Goal: Task Accomplishment & Management: Manage account settings

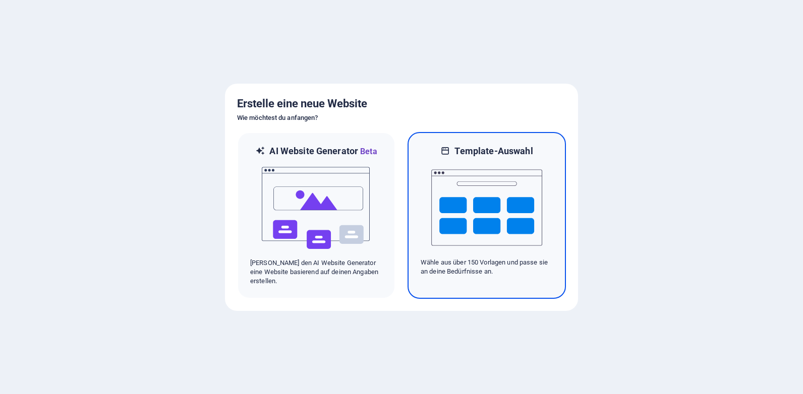
click at [446, 227] on img at bounding box center [486, 207] width 111 height 101
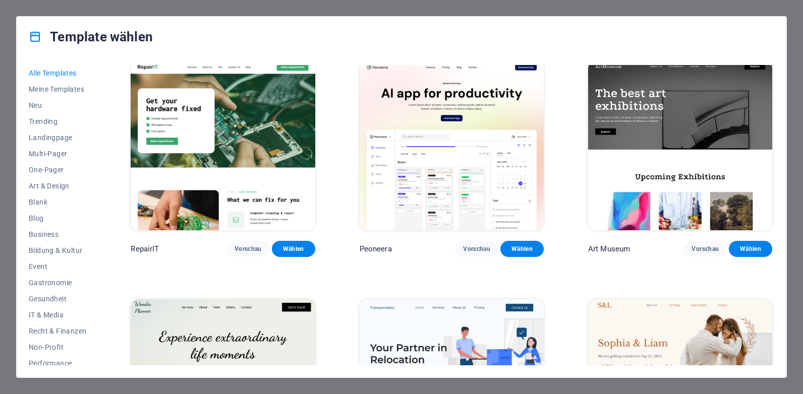
scroll to position [201, 0]
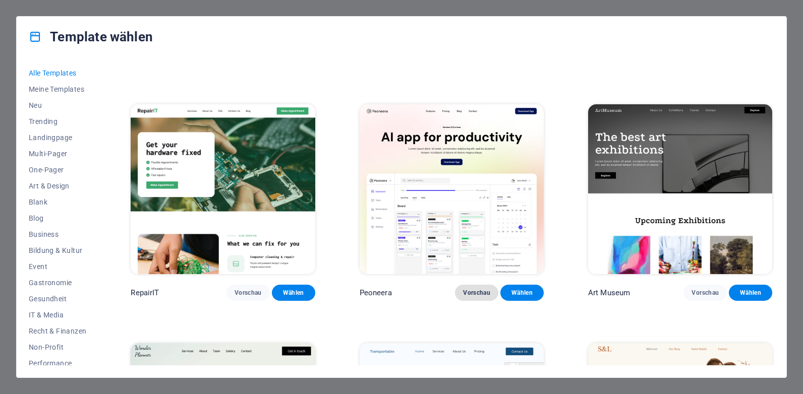
click at [486, 289] on span "Vorschau" at bounding box center [476, 293] width 27 height 8
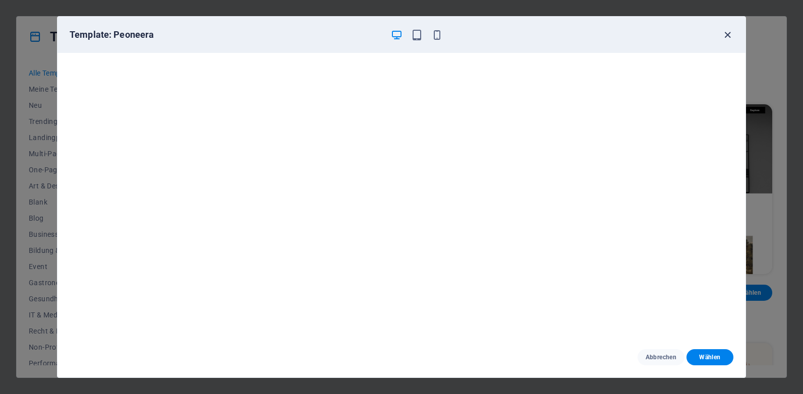
click at [726, 35] on icon "button" at bounding box center [727, 35] width 12 height 12
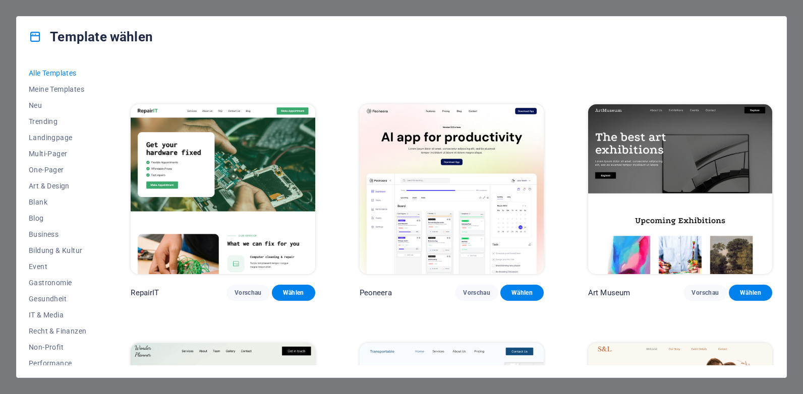
click at [774, 74] on div "Alle Templates Meine Templates Neu Trending Landingpage Multi-Pager One-Pager A…" at bounding box center [401, 217] width 769 height 321
click at [774, 76] on div "Alle Templates Meine Templates Neu Trending Landingpage Multi-Pager One-Pager A…" at bounding box center [401, 217] width 769 height 321
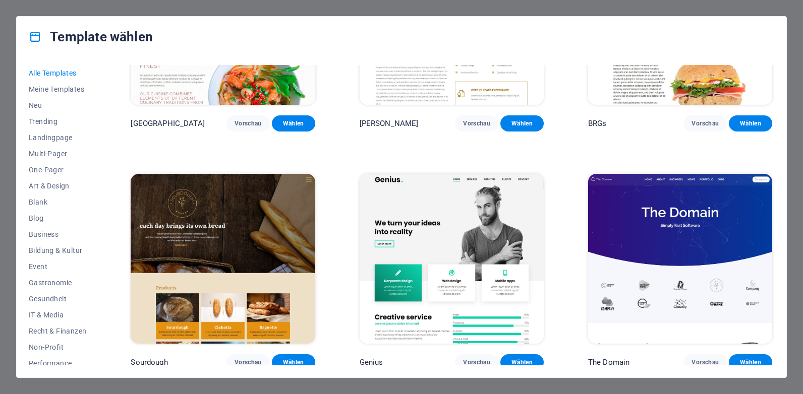
scroll to position [5643, 0]
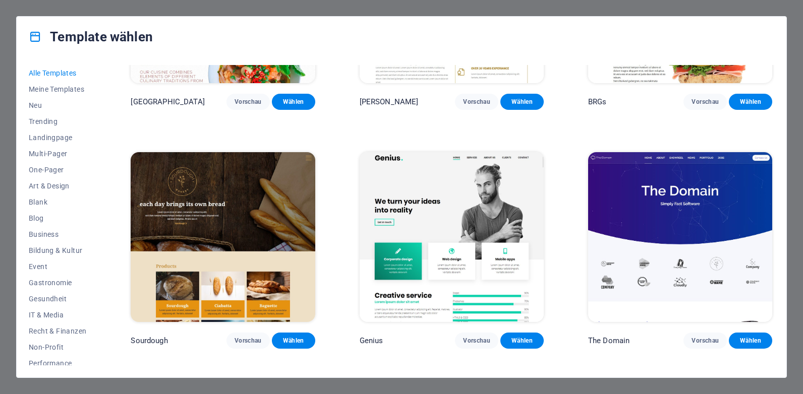
click at [727, 203] on img at bounding box center [680, 236] width 184 height 169
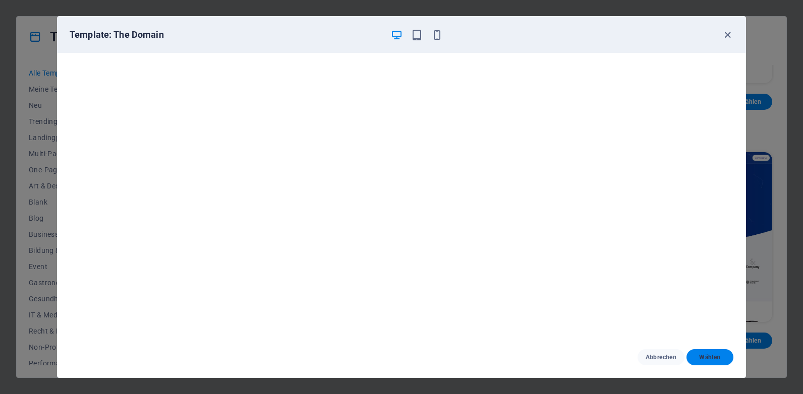
click at [709, 357] on span "Wählen" at bounding box center [709, 357] width 31 height 8
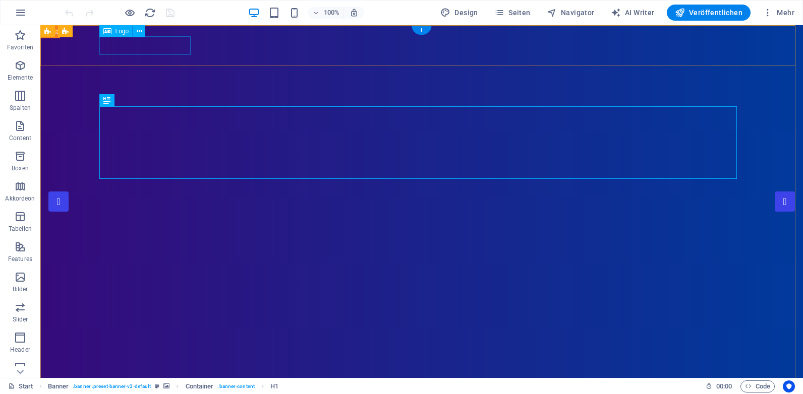
click at [176, 390] on div at bounding box center [421, 399] width 637 height 19
select select "px"
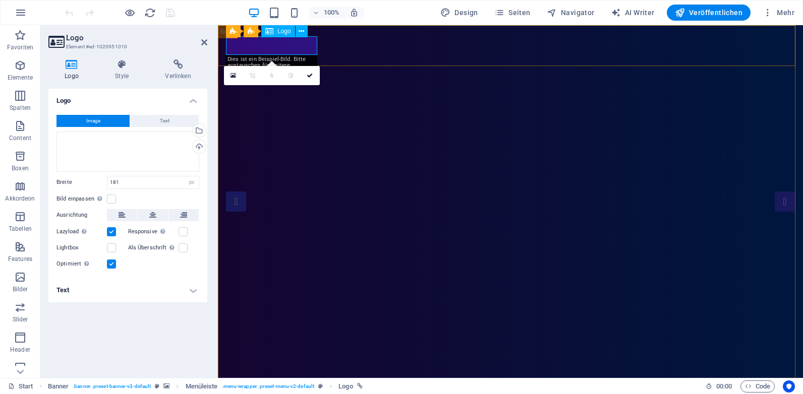
click at [289, 390] on div at bounding box center [510, 399] width 569 height 19
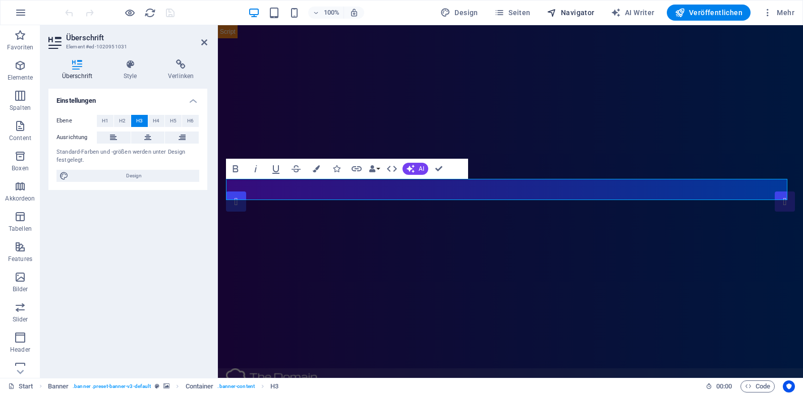
click at [578, 11] on span "Navigator" at bounding box center [570, 13] width 48 height 10
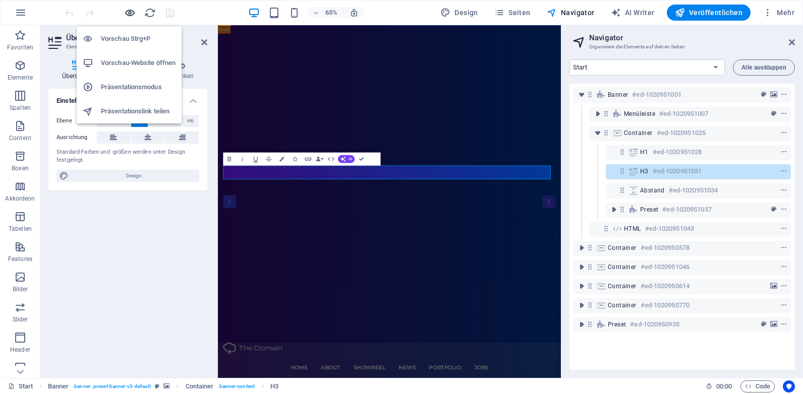
click at [134, 17] on icon "button" at bounding box center [130, 13] width 12 height 12
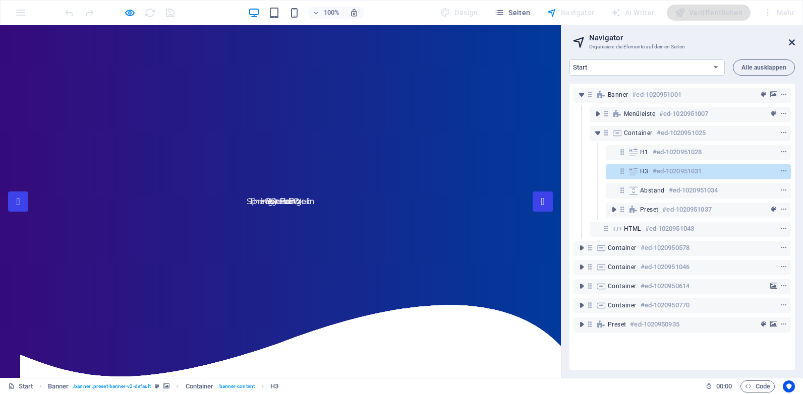
click at [790, 43] on icon at bounding box center [791, 42] width 6 height 8
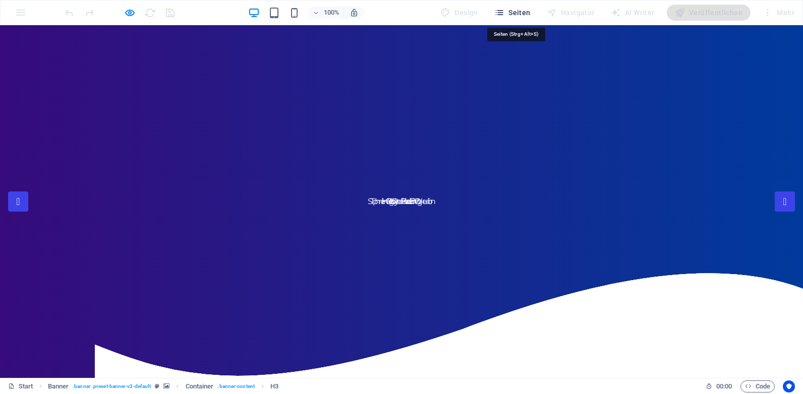
click at [526, 17] on span "Seiten" at bounding box center [512, 13] width 36 height 10
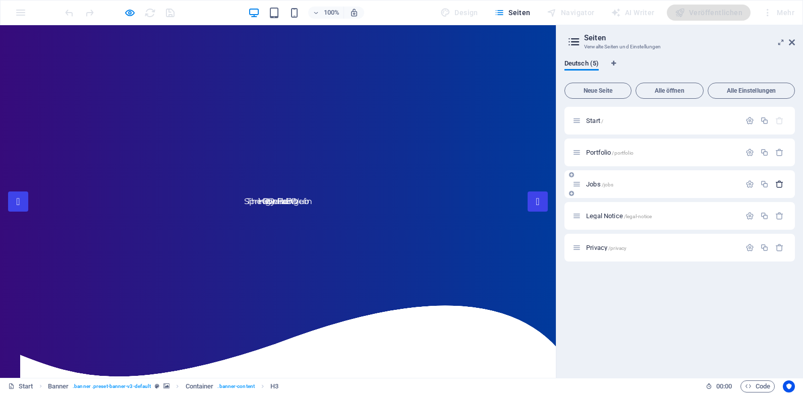
click at [779, 184] on icon "button" at bounding box center [779, 184] width 9 height 9
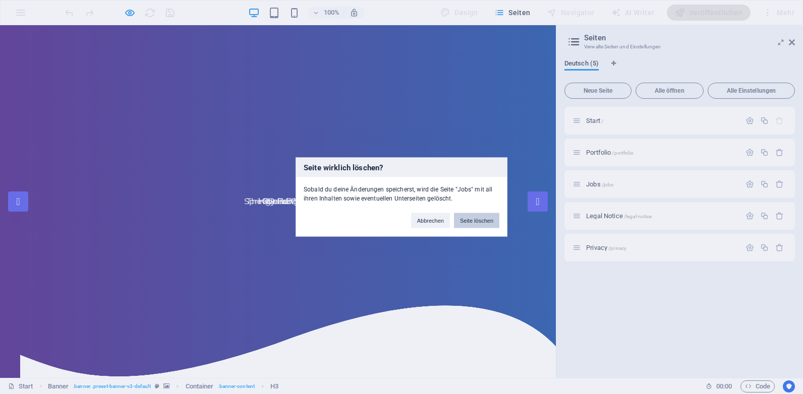
click at [491, 217] on button "Seite löschen" at bounding box center [476, 220] width 45 height 15
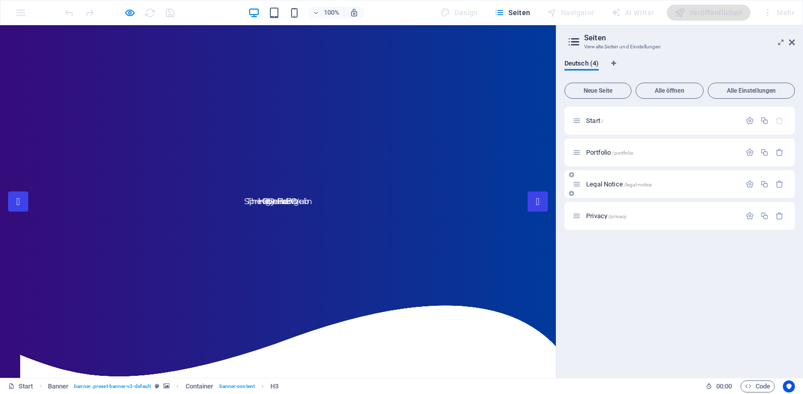
click at [703, 191] on div "Legal Notice /legal-notice" at bounding box center [679, 184] width 230 height 28
click at [778, 187] on icon "button" at bounding box center [779, 184] width 9 height 9
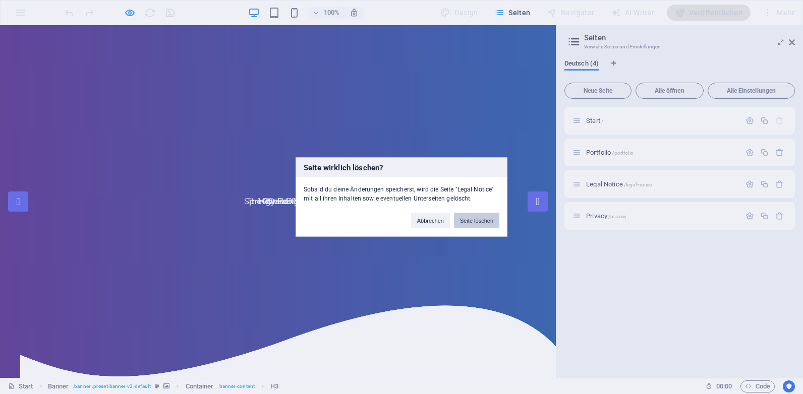
click at [468, 225] on button "Seite löschen" at bounding box center [476, 220] width 45 height 15
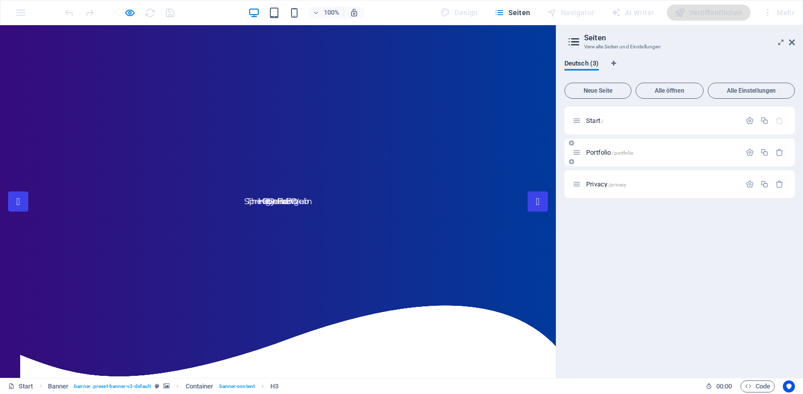
click at [644, 159] on div "Portfolio /portfolio" at bounding box center [679, 153] width 230 height 28
click at [577, 155] on icon at bounding box center [576, 152] width 9 height 9
click at [596, 155] on span "Portfolio /portfolio" at bounding box center [609, 153] width 47 height 8
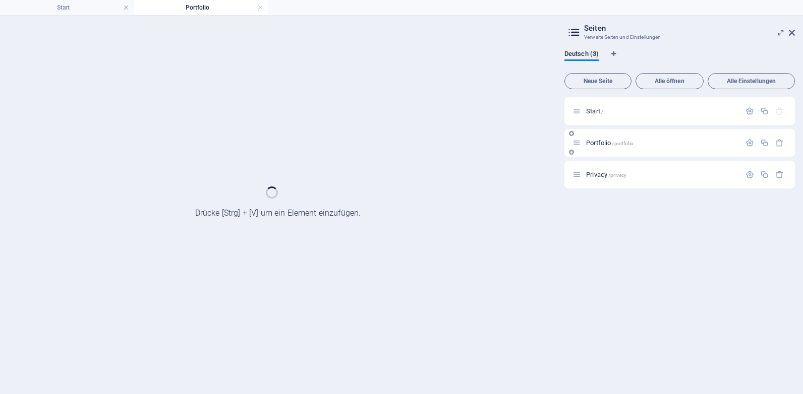
click at [596, 155] on div "Portfolio /portfolio" at bounding box center [679, 143] width 230 height 28
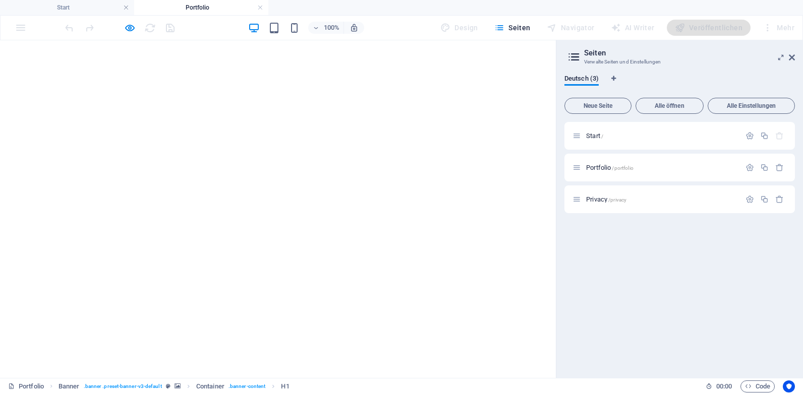
drag, startPoint x: 597, startPoint y: 154, endPoint x: 607, endPoint y: 150, distance: 10.9
click at [607, 150] on div "Start / Portfolio /portfolio Privacy /privacy" at bounding box center [679, 167] width 230 height 91
click at [765, 169] on icon "button" at bounding box center [764, 167] width 9 height 9
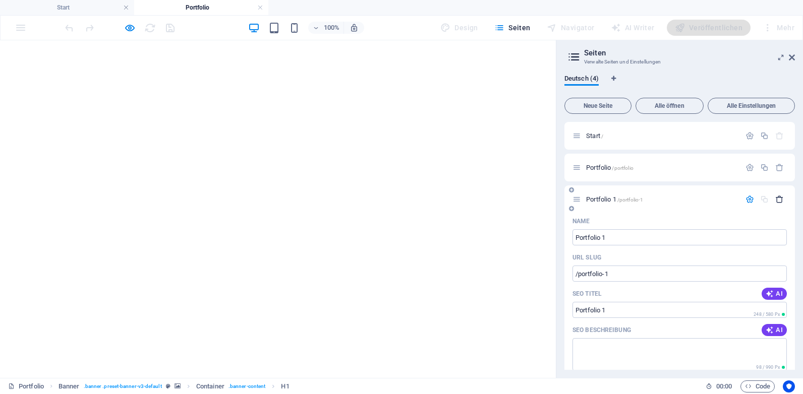
click at [777, 199] on icon "button" at bounding box center [779, 199] width 9 height 9
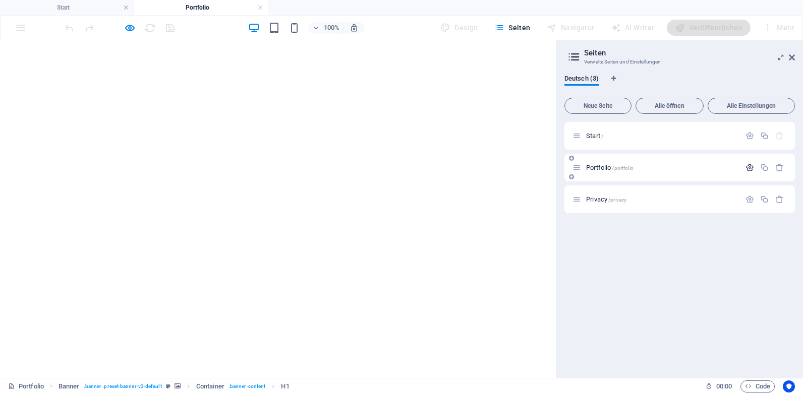
click at [749, 169] on icon "button" at bounding box center [749, 167] width 9 height 9
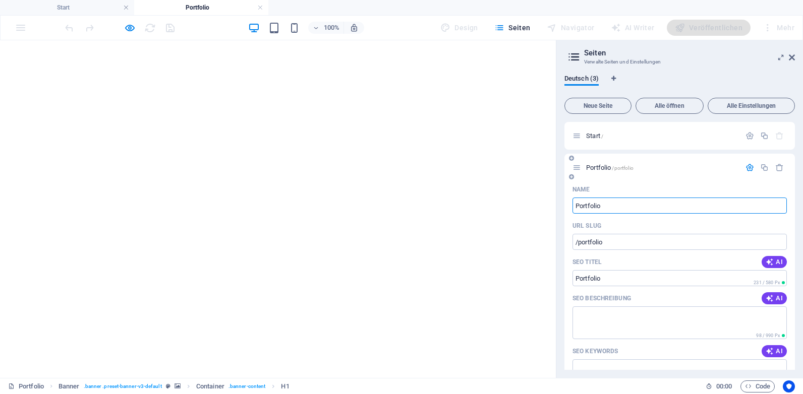
click at [609, 203] on input "Portfolio" at bounding box center [679, 206] width 214 height 16
type input "Portfolio,,,"
type input "P"
type input "/"
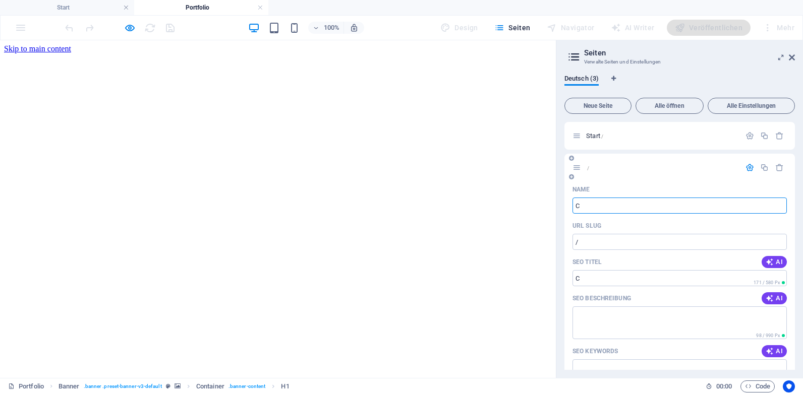
type input "CH"
type input "/c"
type input "C"
type input "/chh"
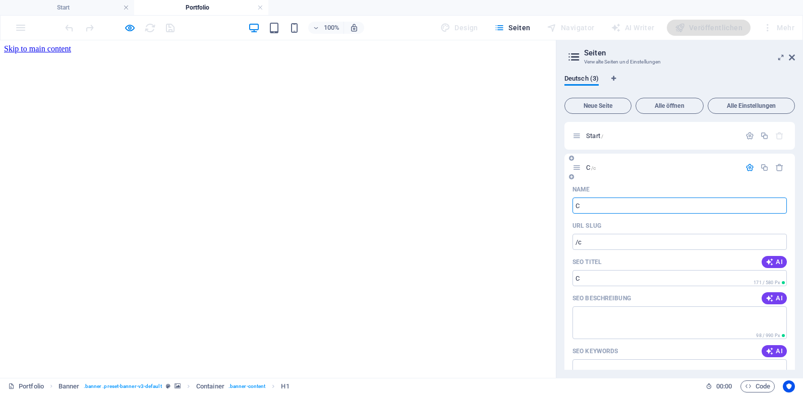
type input "CHh"
type input "/"
type input "Ch"
type input "/c"
type input "C"
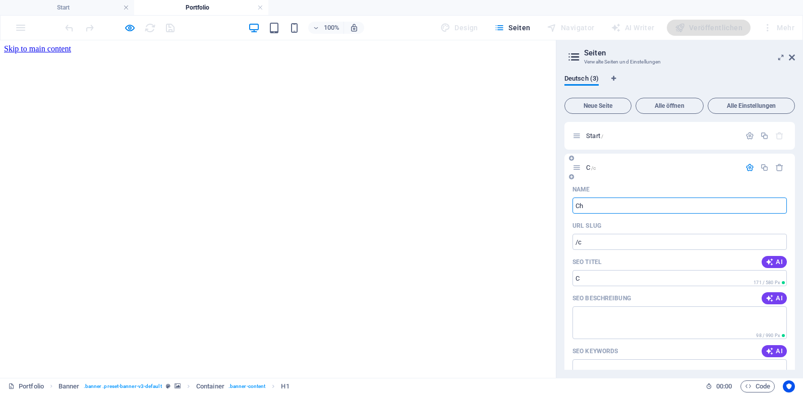
type input "Ch"
type input "/ch"
type input "Ch"
type input "Chat"
type input "/chat"
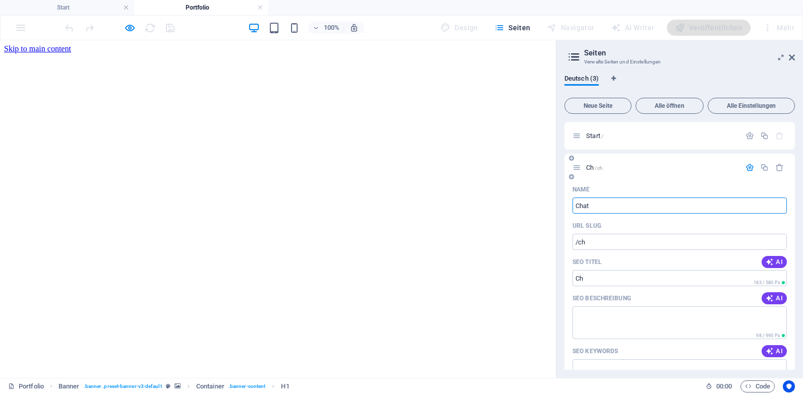
type input "Chat"
click at [706, 181] on div "Chat /chat" at bounding box center [679, 168] width 230 height 28
click at [745, 171] on icon "button" at bounding box center [749, 167] width 9 height 9
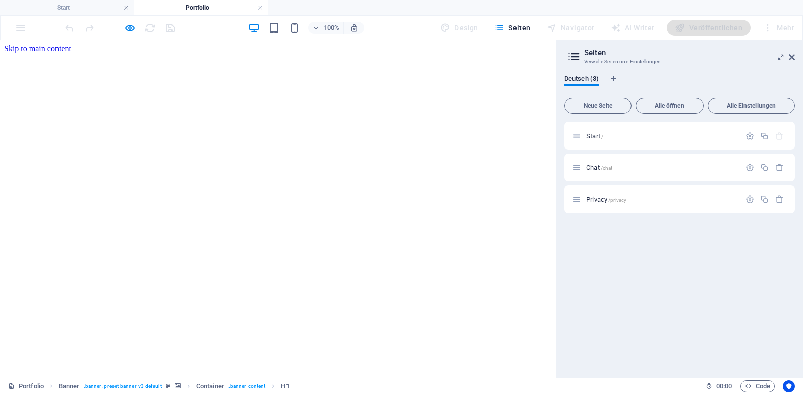
click at [682, 69] on div "Deutsch (3) Neue Seite Alle öffnen Alle Einstellungen Start / Chat /chat Privac…" at bounding box center [679, 223] width 247 height 312
click at [580, 56] on icon at bounding box center [573, 57] width 15 height 14
click at [578, 56] on icon at bounding box center [573, 57] width 15 height 14
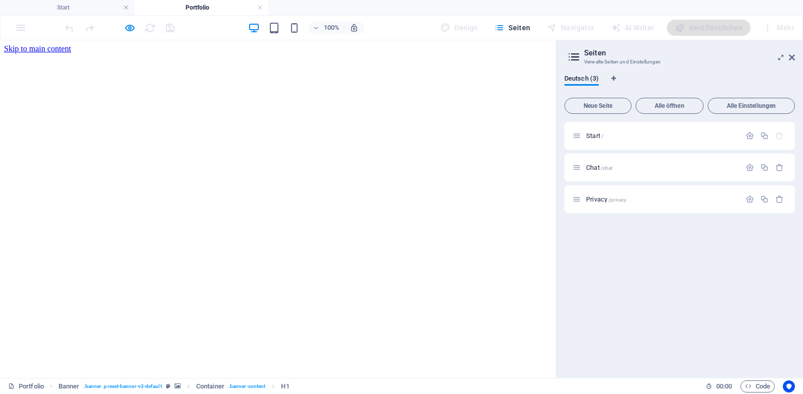
click at [580, 56] on icon at bounding box center [573, 57] width 15 height 14
click at [790, 58] on icon at bounding box center [791, 57] width 6 height 8
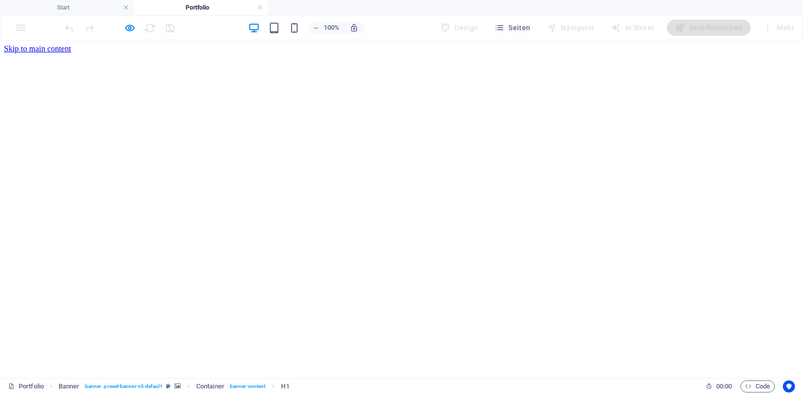
click at [764, 389] on span "Code" at bounding box center [757, 387] width 25 height 12
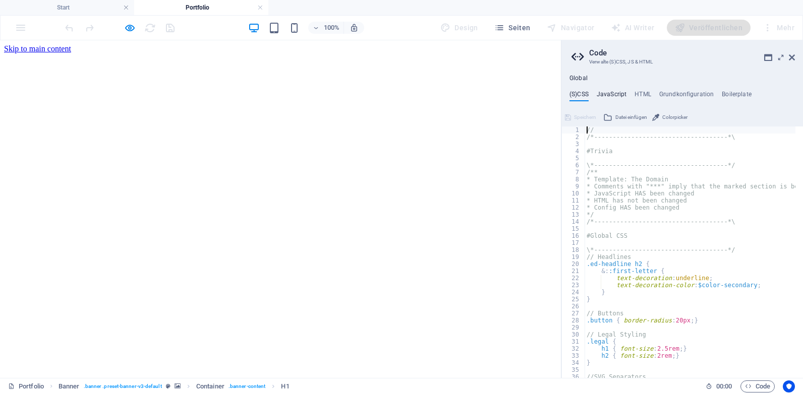
click at [609, 95] on h4 "JavaScript" at bounding box center [611, 96] width 30 height 11
type textarea "/* JS for preset "Menu V2" */"
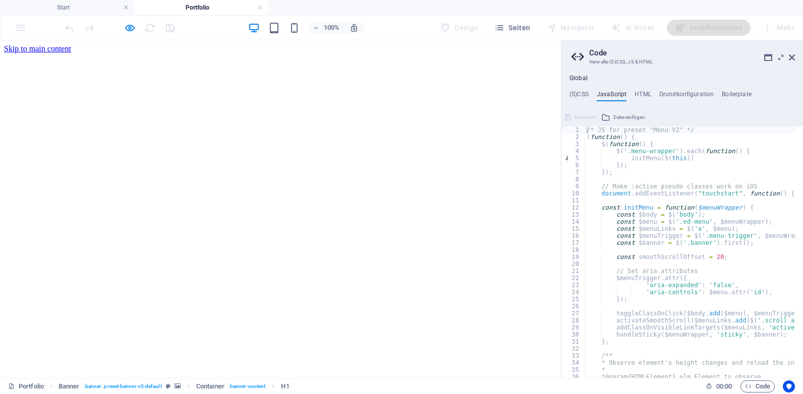
click at [789, 59] on icon at bounding box center [791, 57] width 6 height 8
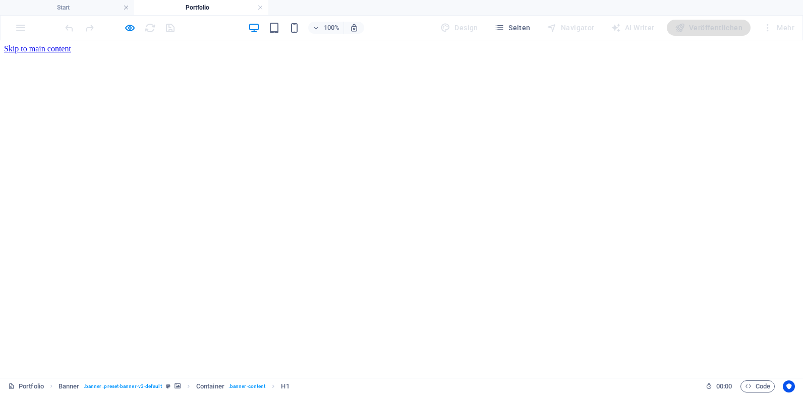
click at [785, 25] on div "Mehr" at bounding box center [778, 28] width 40 height 16
click at [209, 7] on h4 "Portfolio" at bounding box center [201, 7] width 134 height 11
click at [259, 11] on link at bounding box center [260, 8] width 6 height 10
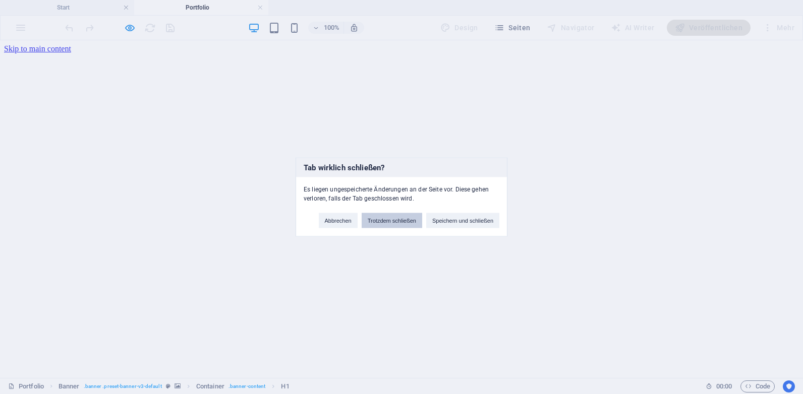
click at [395, 226] on button "Trotzdem schließen" at bounding box center [391, 220] width 60 height 15
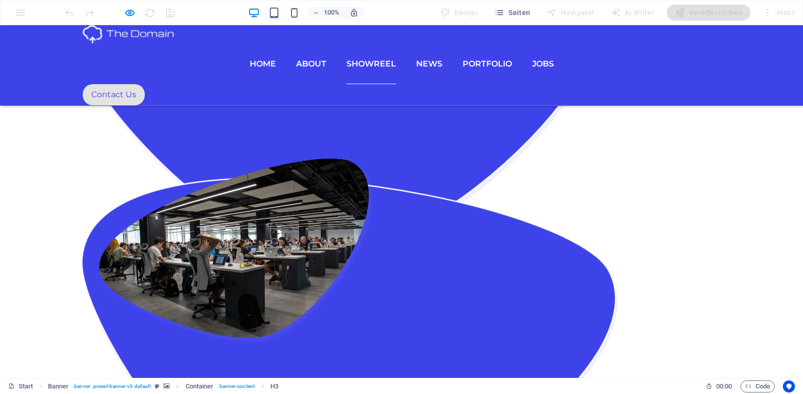
scroll to position [4486, 0]
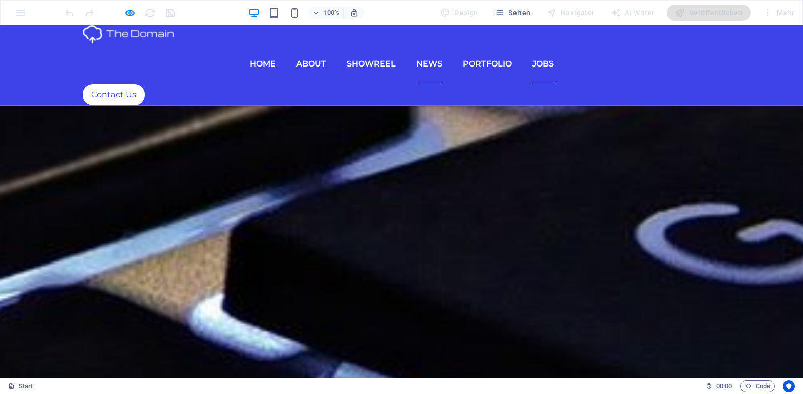
click at [543, 44] on link "jobs" at bounding box center [543, 64] width 22 height 40
click at [516, 7] on button "Seiten" at bounding box center [512, 13] width 44 height 16
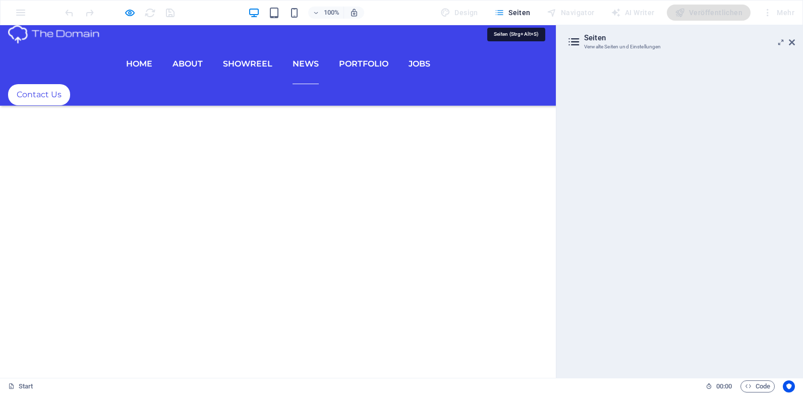
scroll to position [4399, 0]
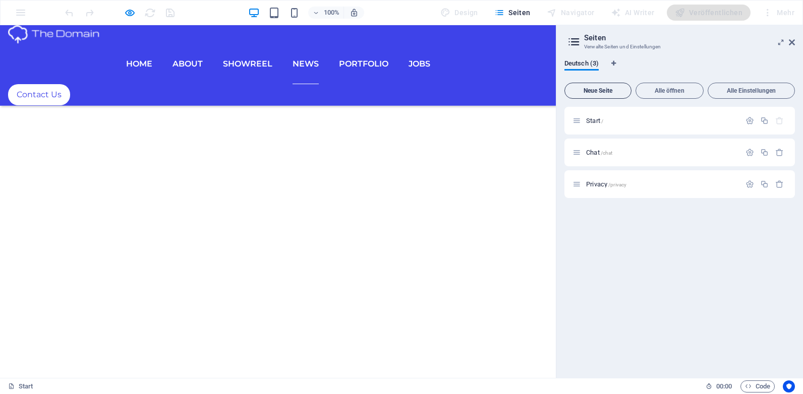
click at [610, 97] on button "Neue Seite" at bounding box center [597, 91] width 67 height 16
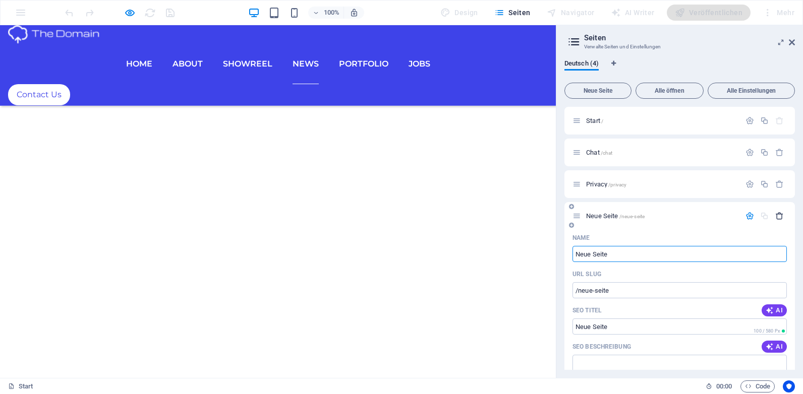
click at [781, 216] on icon "button" at bounding box center [779, 216] width 9 height 9
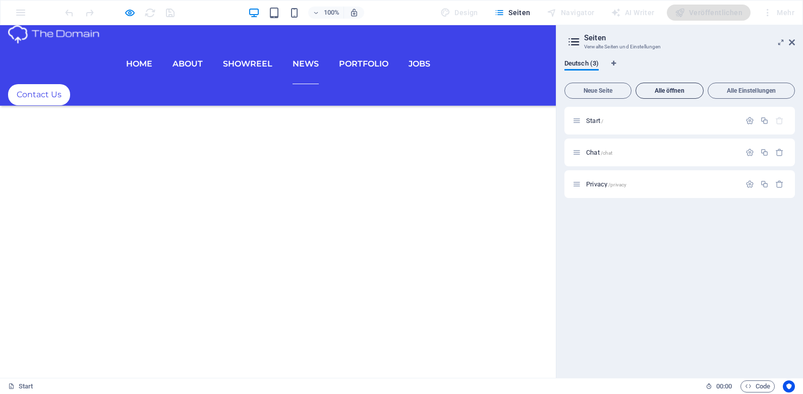
click at [672, 93] on span "Alle öffnen" at bounding box center [669, 91] width 59 height 6
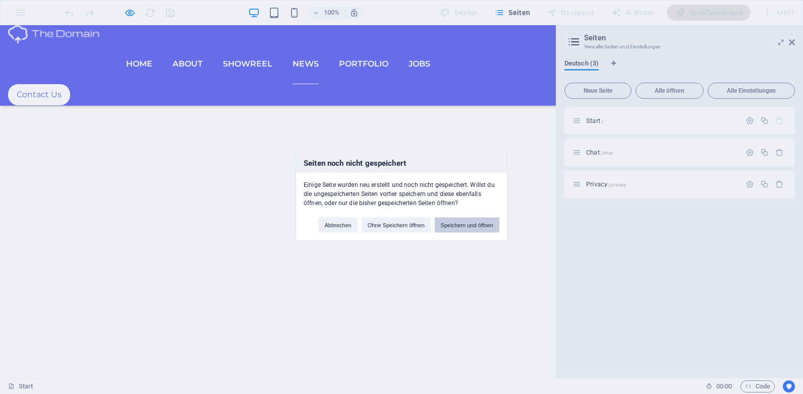
click at [460, 227] on button "Speichern und öffnen" at bounding box center [467, 225] width 65 height 15
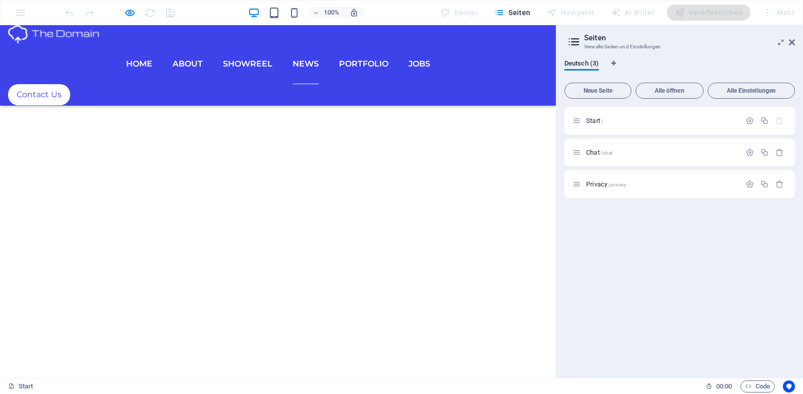
click at [764, 40] on h2 "Seiten" at bounding box center [689, 37] width 211 height 9
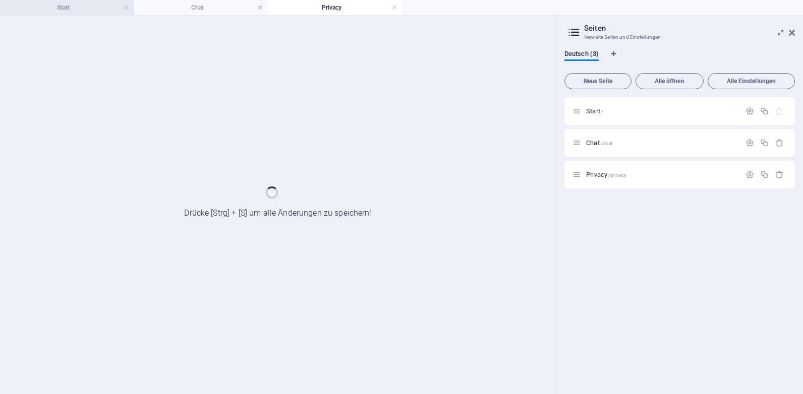
click at [130, 11] on h4 "Start" at bounding box center [67, 7] width 134 height 11
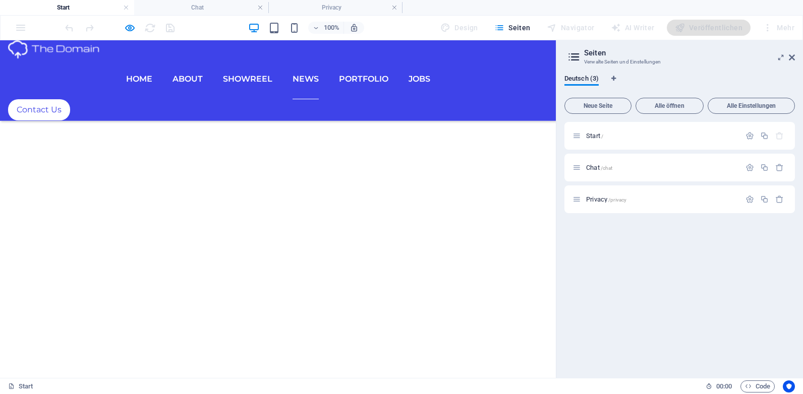
scroll to position [0, 0]
click at [792, 57] on icon at bounding box center [791, 57] width 6 height 8
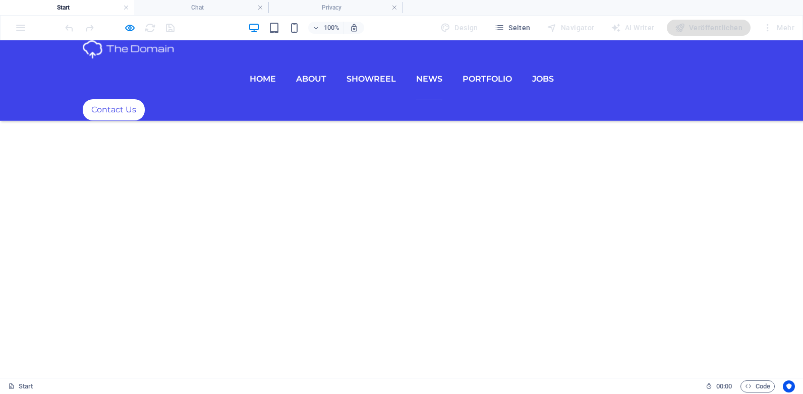
scroll to position [4569, 0]
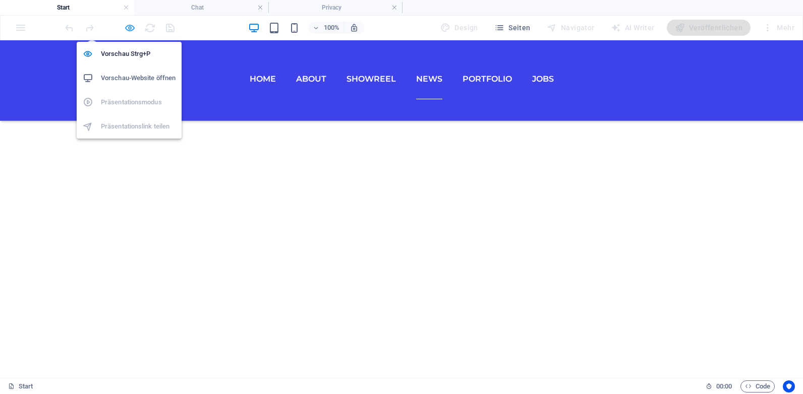
click at [131, 27] on icon "button" at bounding box center [130, 28] width 12 height 12
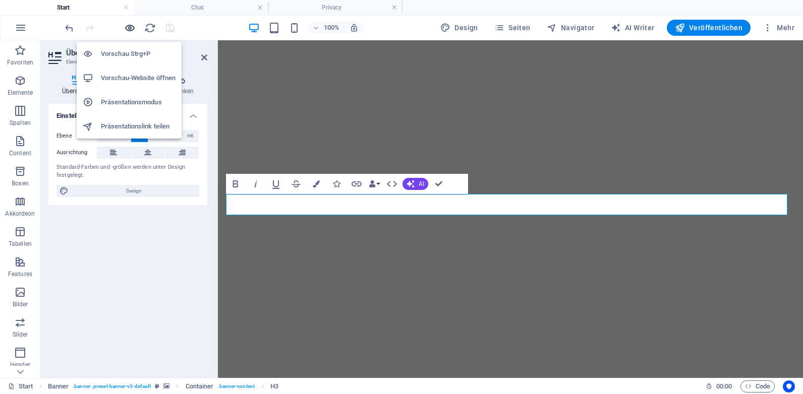
scroll to position [0, 0]
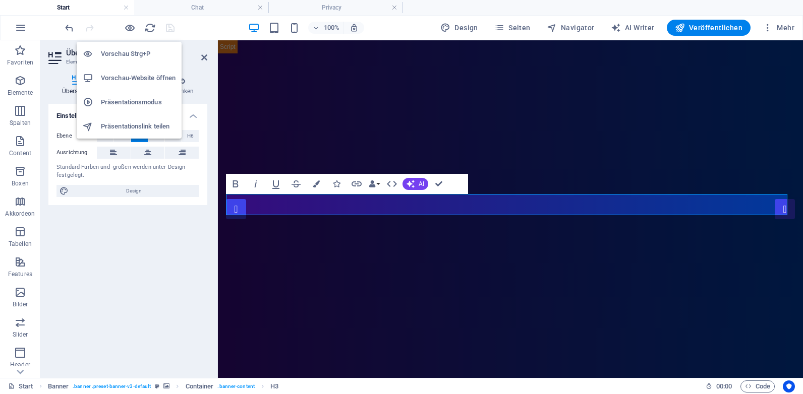
click at [134, 52] on h6 "Vorschau Strg+P" at bounding box center [138, 54] width 75 height 12
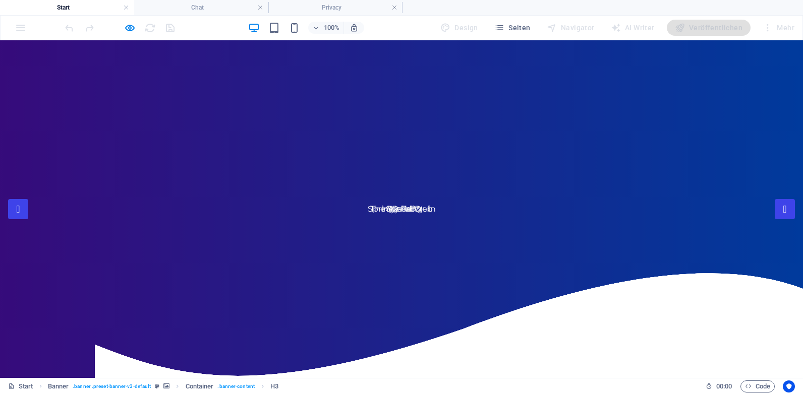
click at [137, 26] on div at bounding box center [119, 28] width 113 height 16
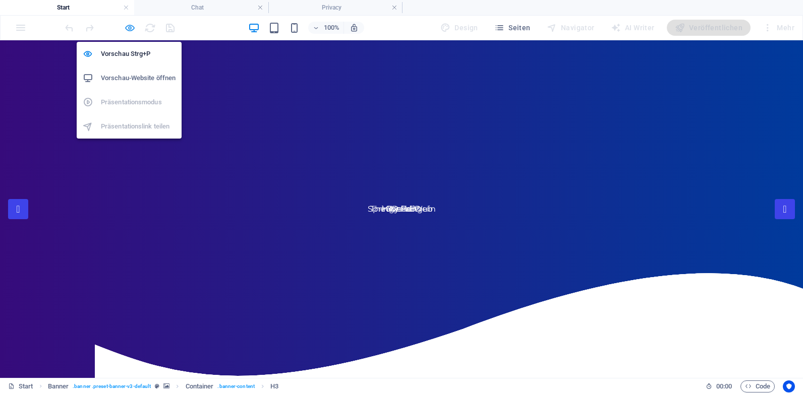
click at [132, 26] on icon "button" at bounding box center [130, 28] width 12 height 12
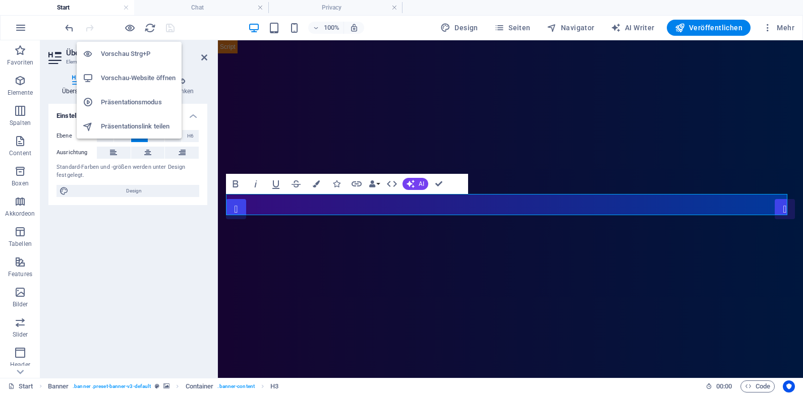
click at [140, 79] on h6 "Vorschau-Website öffnen" at bounding box center [138, 78] width 75 height 12
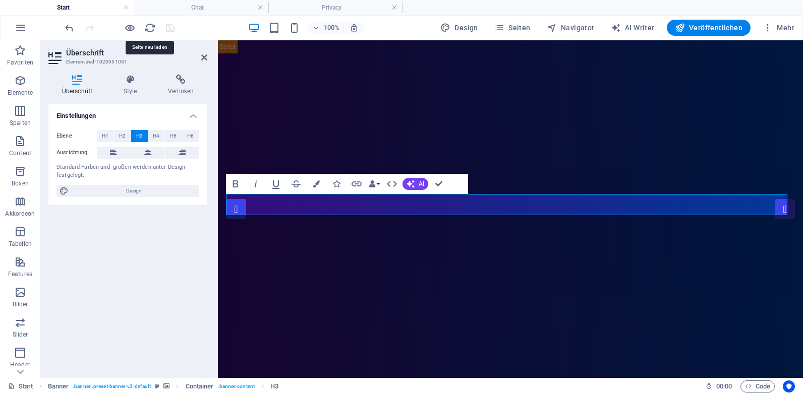
click at [156, 27] on div at bounding box center [119, 28] width 113 height 16
click at [153, 27] on icon "reload" at bounding box center [150, 28] width 12 height 12
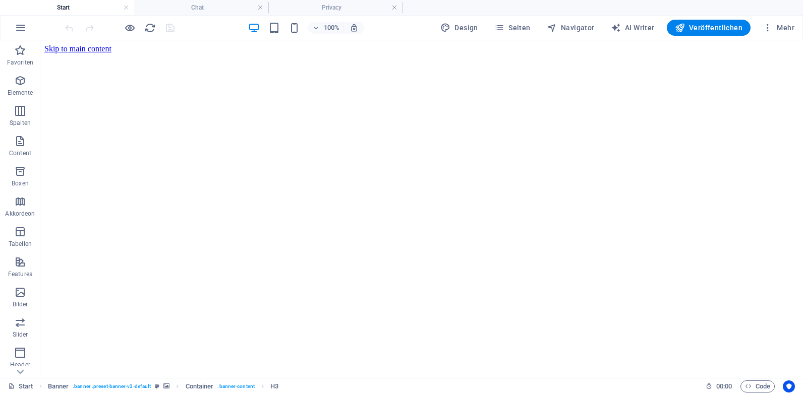
drag, startPoint x: 197, startPoint y: 68, endPoint x: 441, endPoint y: 62, distance: 244.6
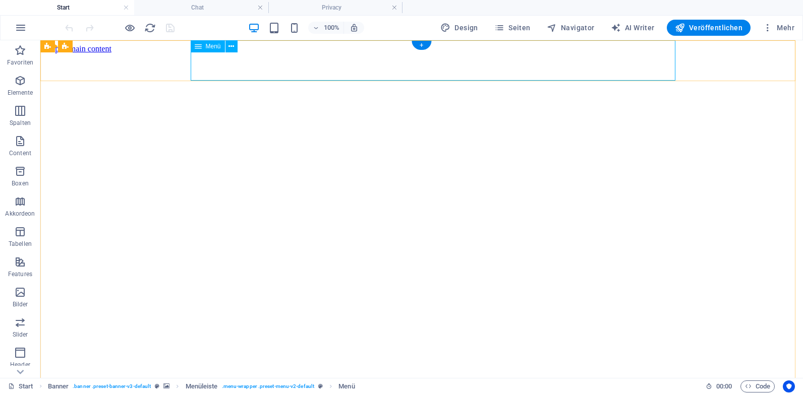
click at [777, 29] on span "Mehr" at bounding box center [778, 28] width 32 height 10
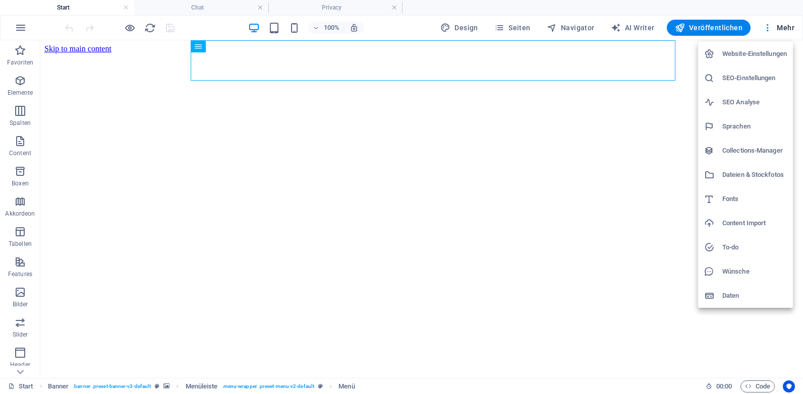
click at [462, 63] on div at bounding box center [401, 197] width 803 height 394
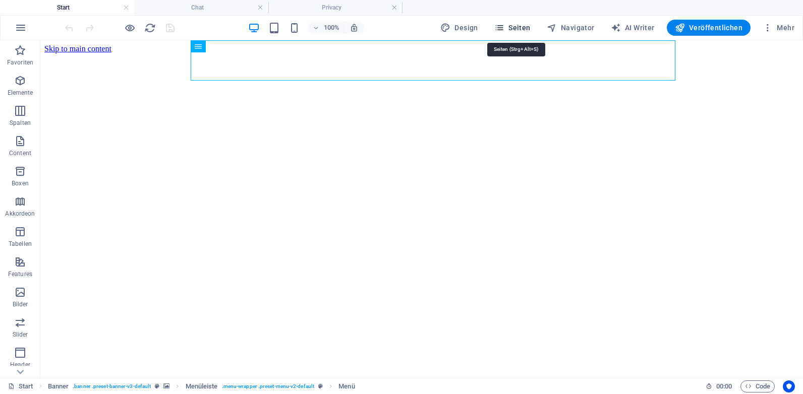
click at [519, 28] on span "Seiten" at bounding box center [512, 28] width 36 height 10
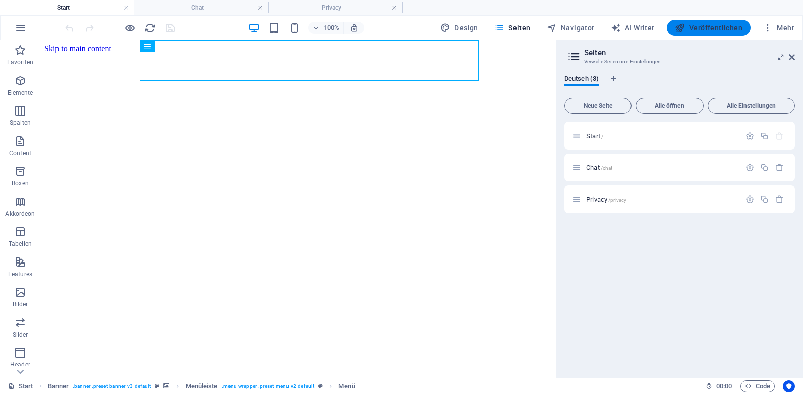
click at [743, 29] on button "Veröffentlichen" at bounding box center [708, 28] width 84 height 16
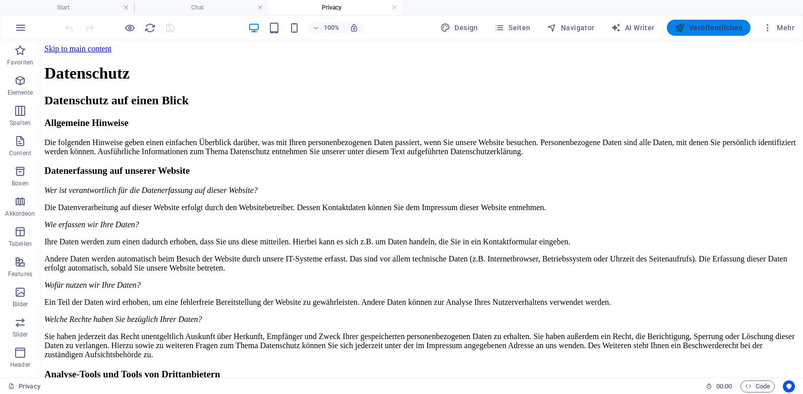
click at [711, 21] on button "Veröffentlichen" at bounding box center [708, 28] width 84 height 16
